Goal: Find specific page/section: Find specific page/section

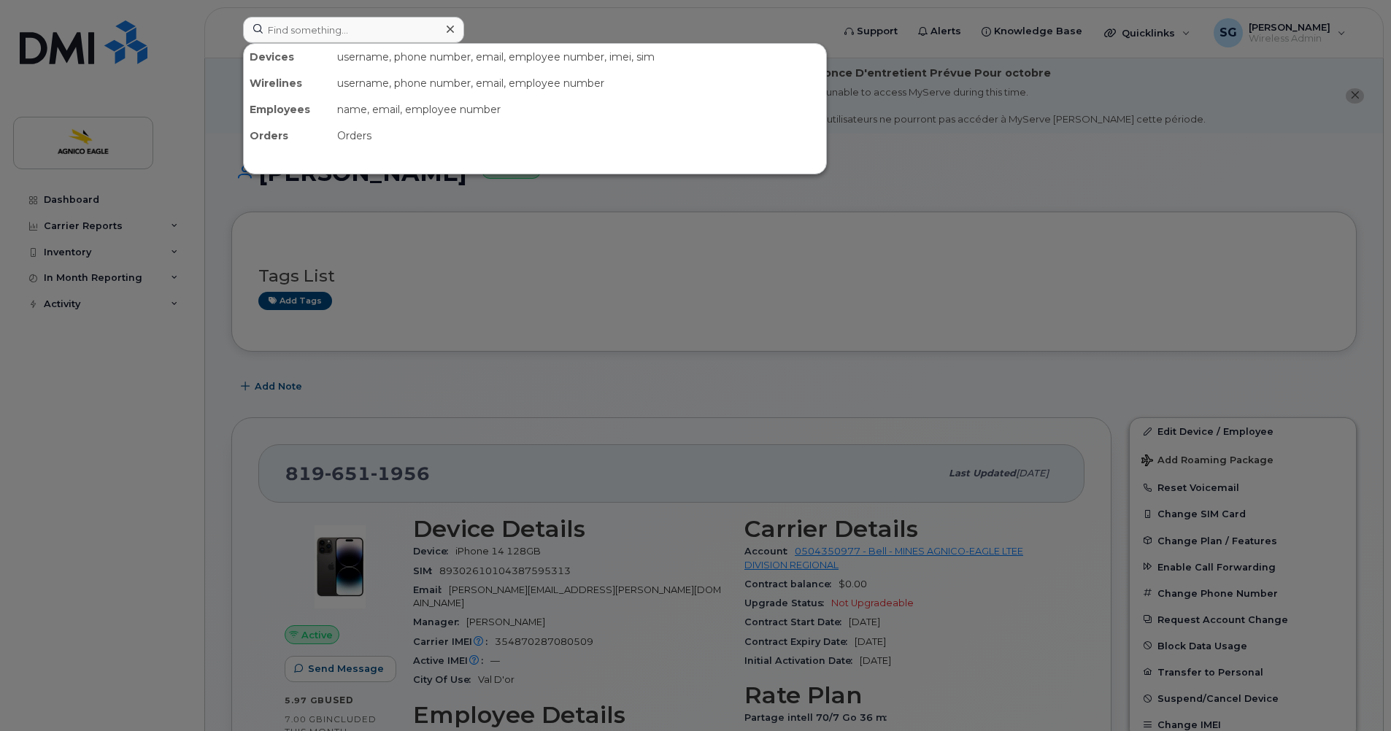
click at [532, 276] on div at bounding box center [695, 365] width 1391 height 731
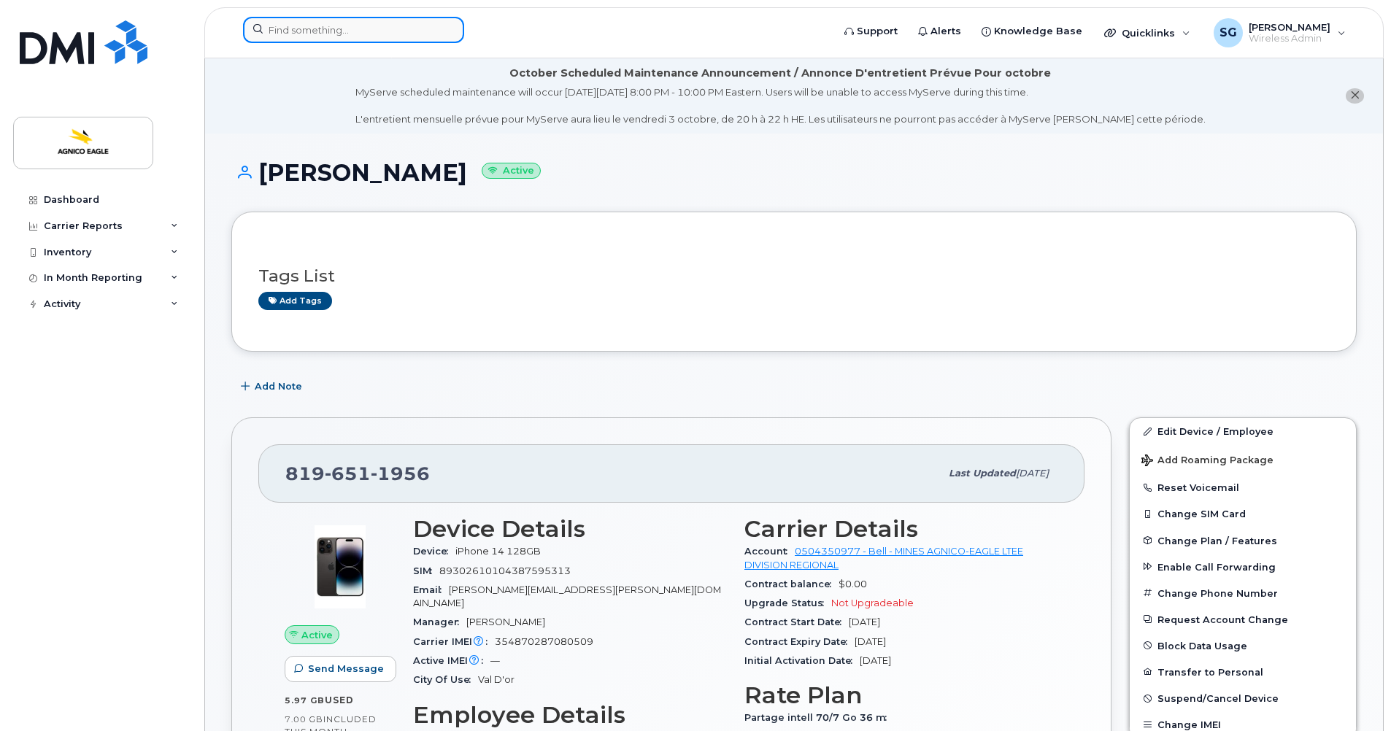
click at [363, 35] on input at bounding box center [353, 30] width 221 height 26
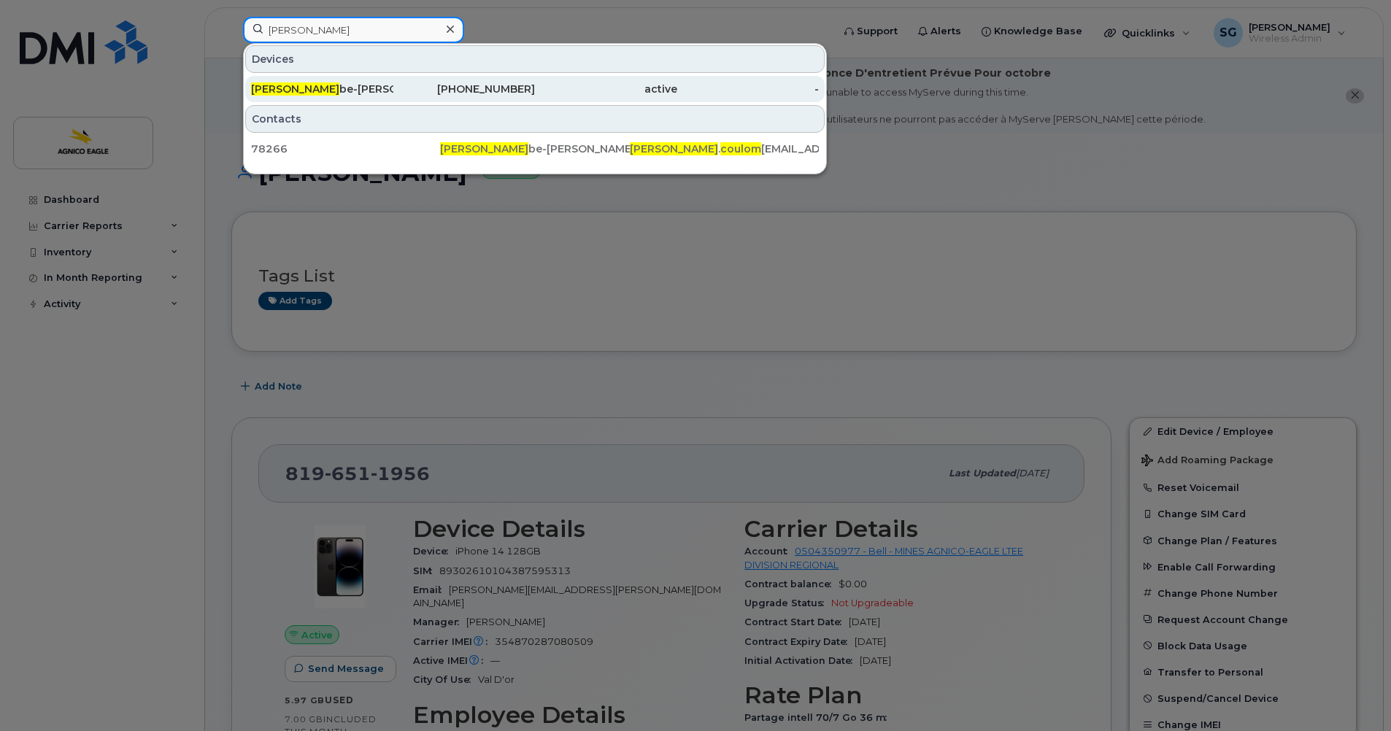
type input "benoit coulom"
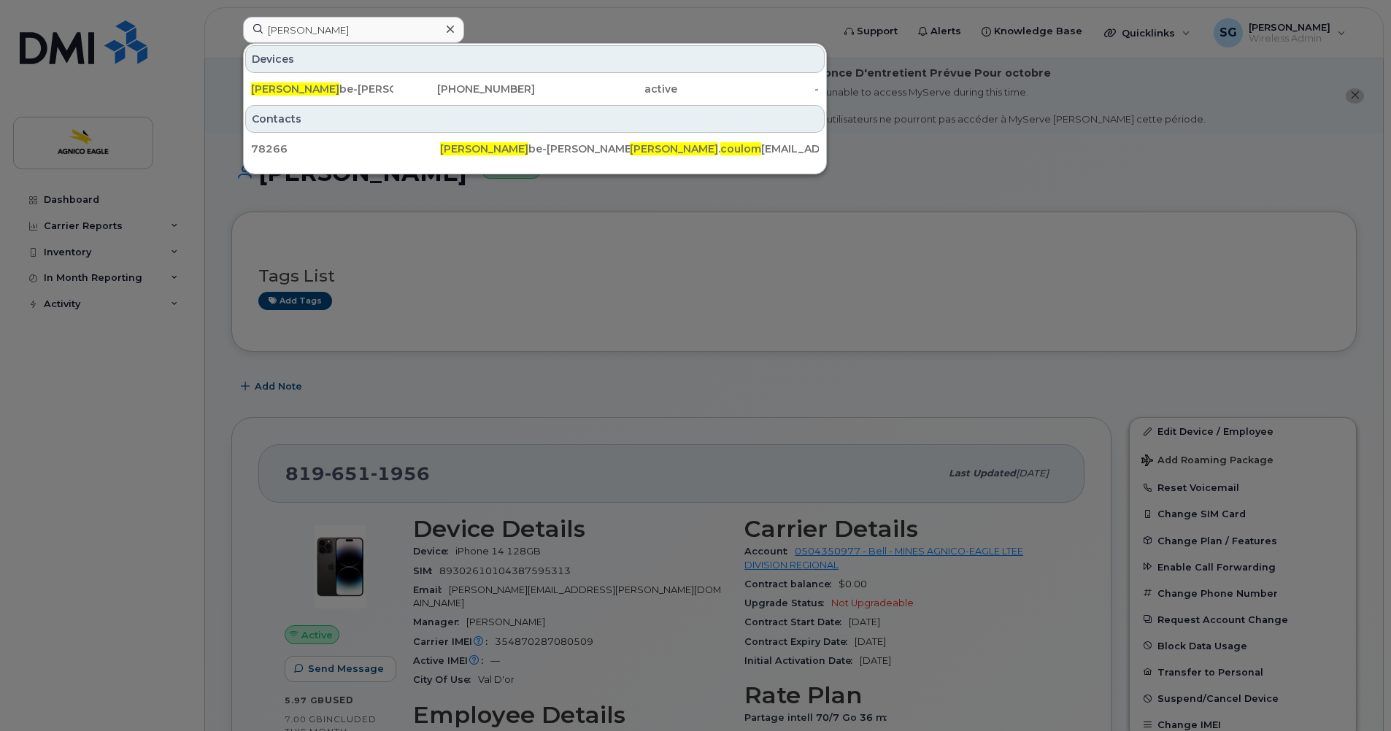
drag, startPoint x: 320, startPoint y: 88, endPoint x: 169, endPoint y: 78, distance: 151.4
click at [320, 88] on span "Benoit Coulom" at bounding box center [295, 88] width 88 height 13
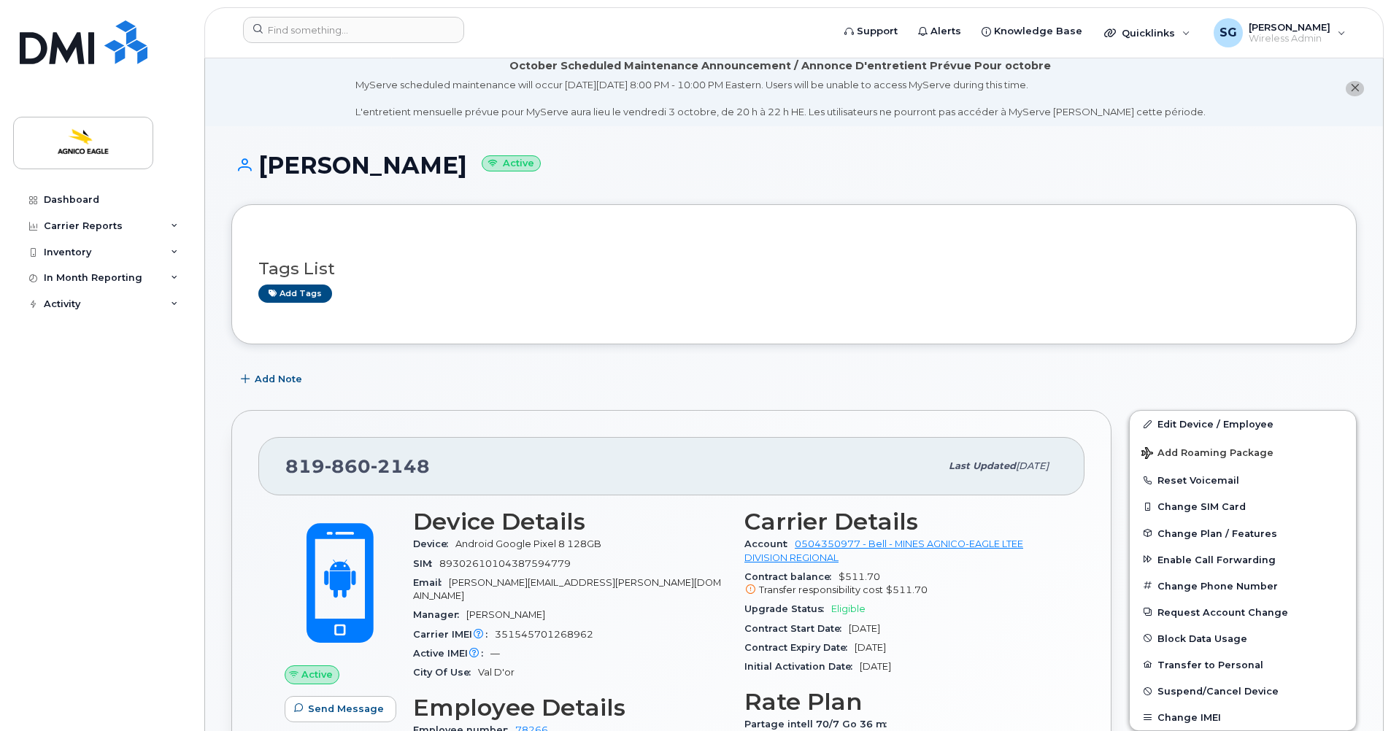
scroll to position [8, 0]
